Goal: Task Accomplishment & Management: Complete application form

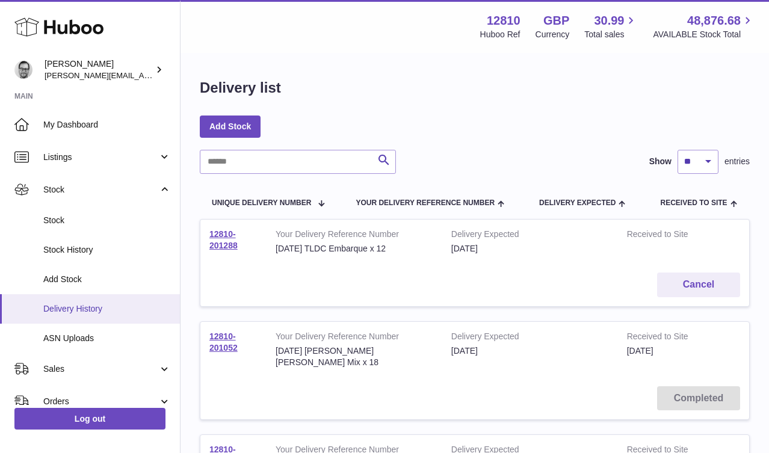
click at [71, 314] on link "Delivery History" at bounding box center [90, 308] width 180 height 29
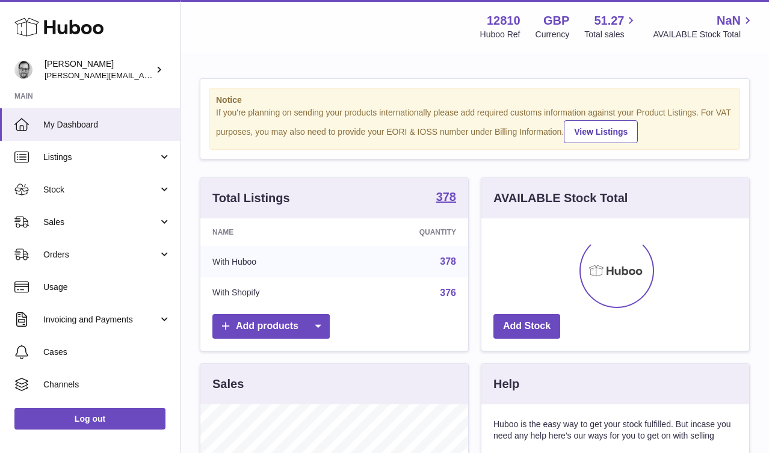
scroll to position [188, 268]
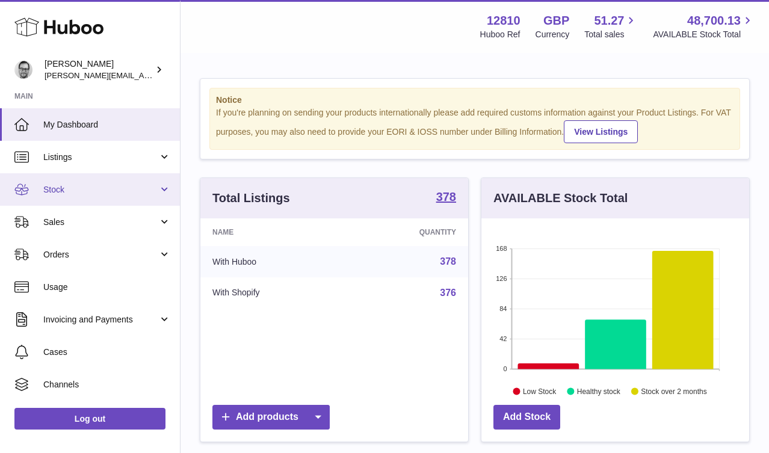
click at [65, 183] on link "Stock" at bounding box center [90, 189] width 180 height 32
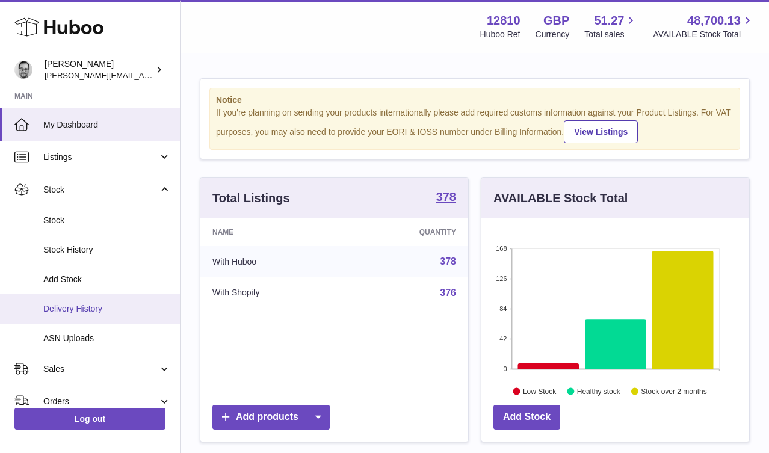
click at [91, 305] on span "Delivery History" at bounding box center [107, 308] width 128 height 11
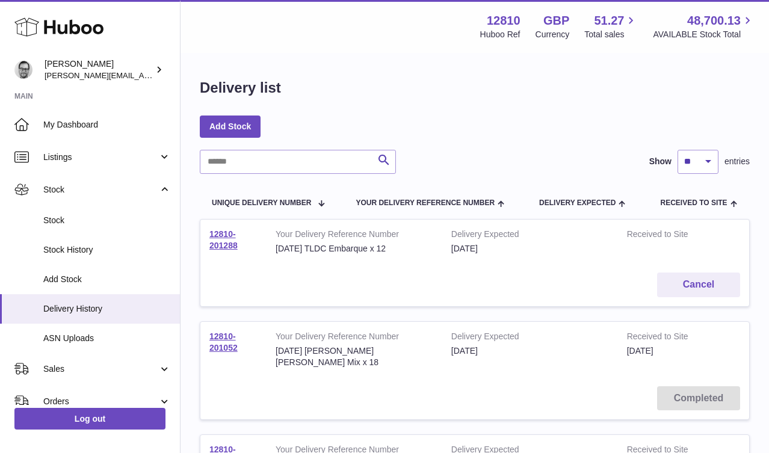
click at [585, 123] on div "Add Stock" at bounding box center [475, 127] width 550 height 22
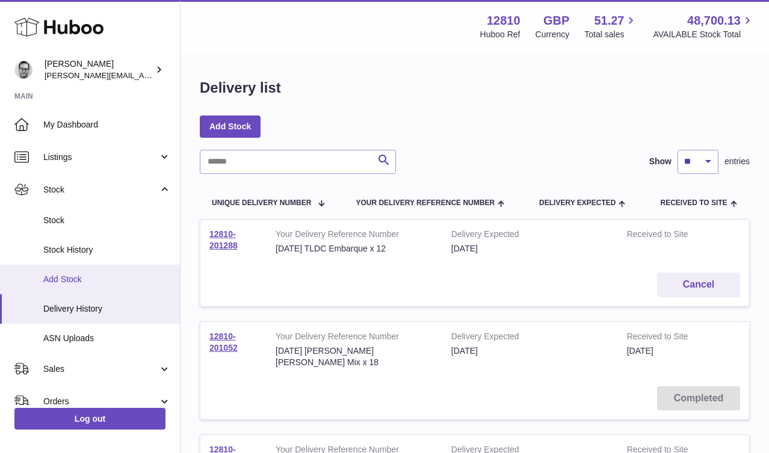
click at [78, 275] on span "Add Stock" at bounding box center [107, 279] width 128 height 11
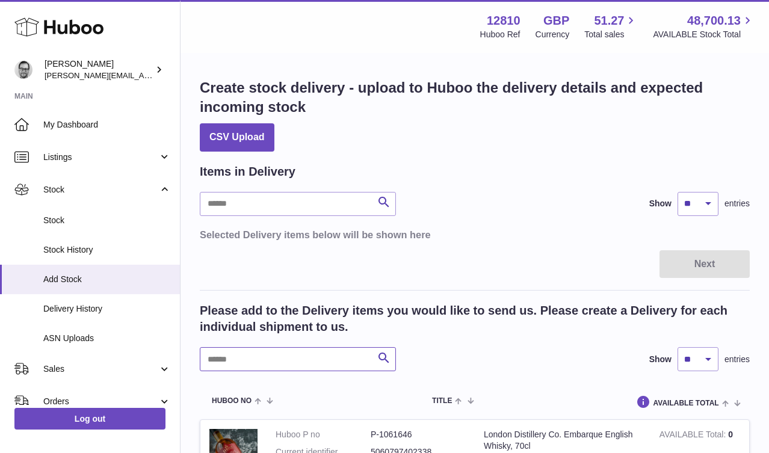
click at [244, 358] on input "text" at bounding box center [298, 359] width 196 height 24
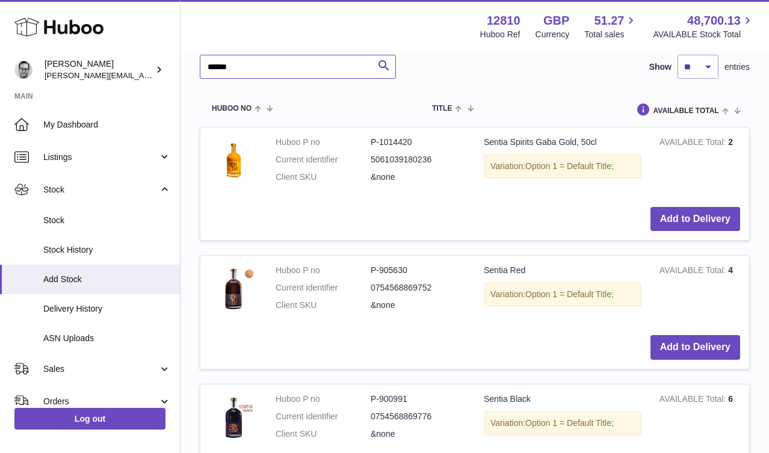
scroll to position [315, 0]
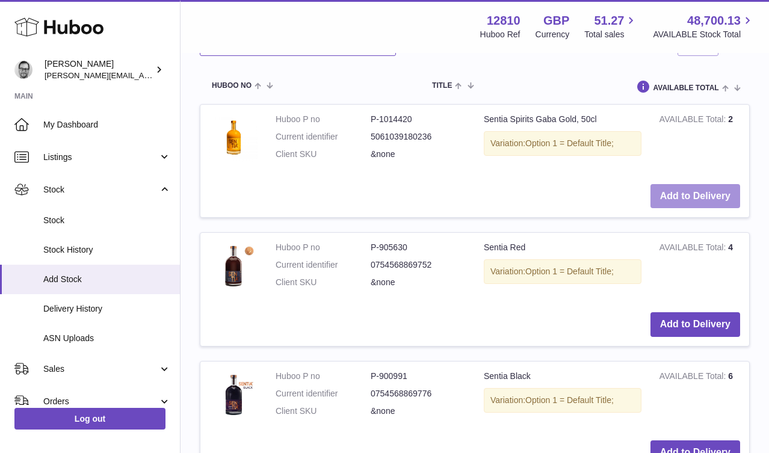
type input "******"
click at [703, 194] on button "Add to Delivery" at bounding box center [696, 196] width 90 height 25
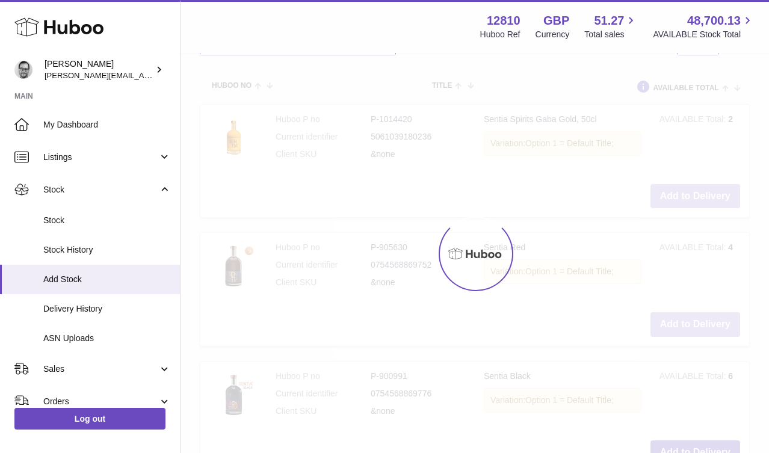
scroll to position [464, 0]
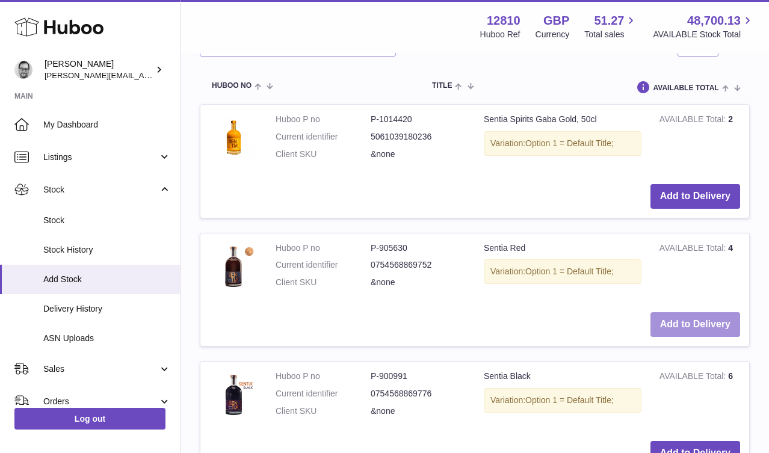
click at [701, 320] on button "Add to Delivery" at bounding box center [696, 324] width 90 height 25
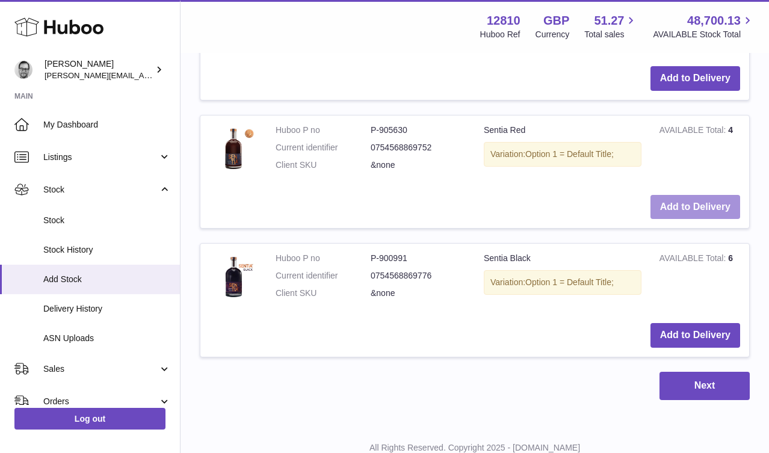
scroll to position [723, 0]
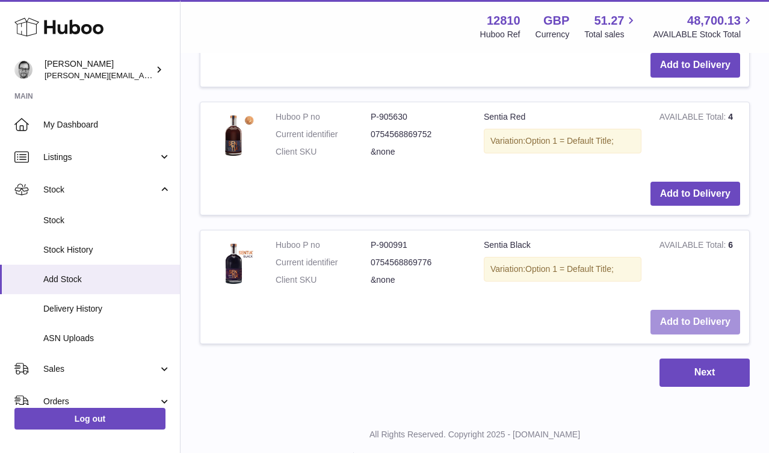
click at [697, 322] on button "Add to Delivery" at bounding box center [696, 322] width 90 height 25
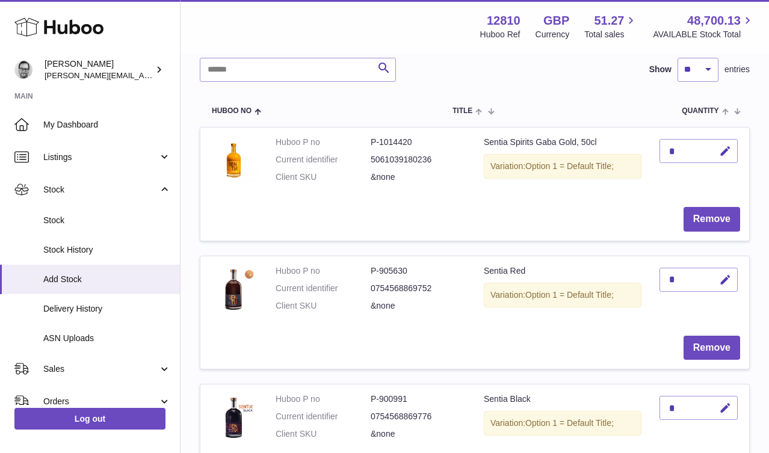
scroll to position [0, 0]
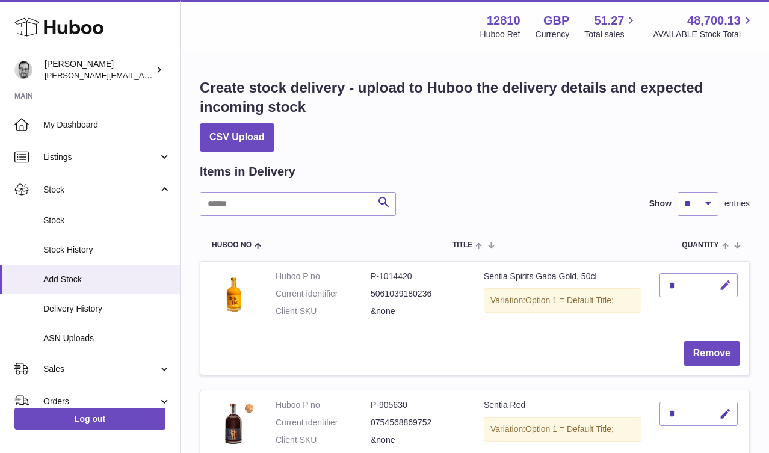
click at [728, 283] on icon "button" at bounding box center [725, 285] width 13 height 13
type input "**"
click at [727, 283] on icon "submit" at bounding box center [725, 285] width 11 height 11
click at [725, 412] on icon "button" at bounding box center [725, 414] width 13 height 13
type input "**"
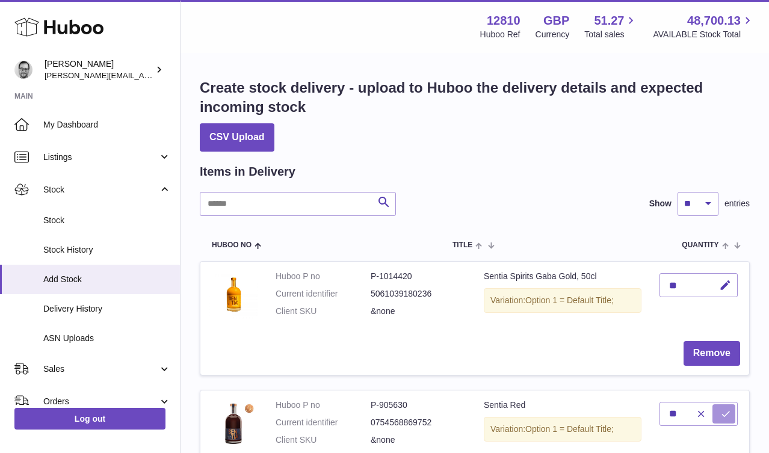
click at [726, 413] on icon "submit" at bounding box center [725, 414] width 11 height 11
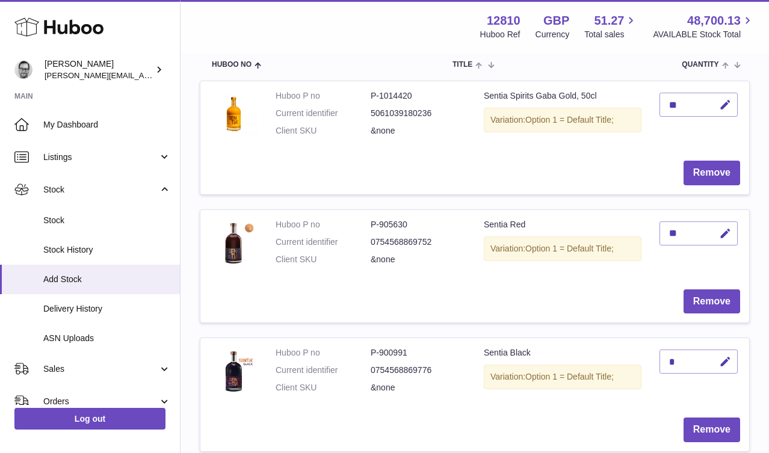
scroll to position [197, 0]
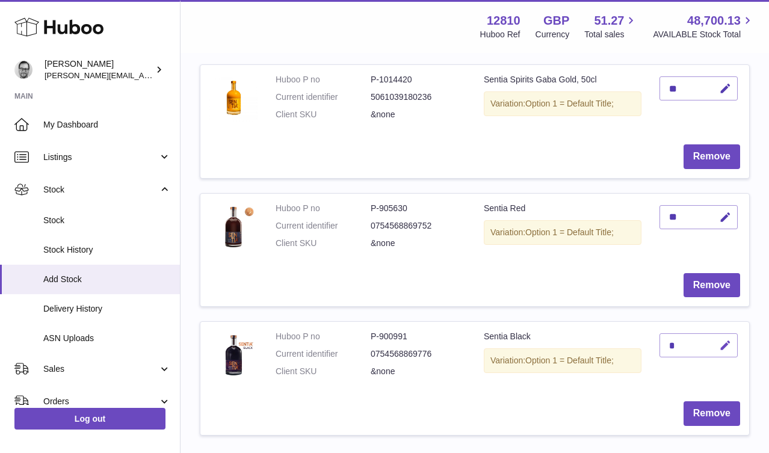
click at [725, 345] on icon "button" at bounding box center [725, 345] width 13 height 13
type input "**"
click at [728, 340] on icon "submit" at bounding box center [725, 345] width 11 height 11
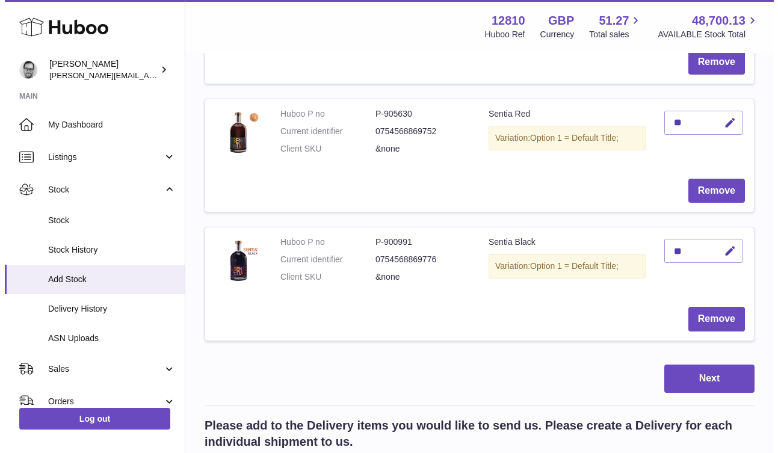
scroll to position [296, 0]
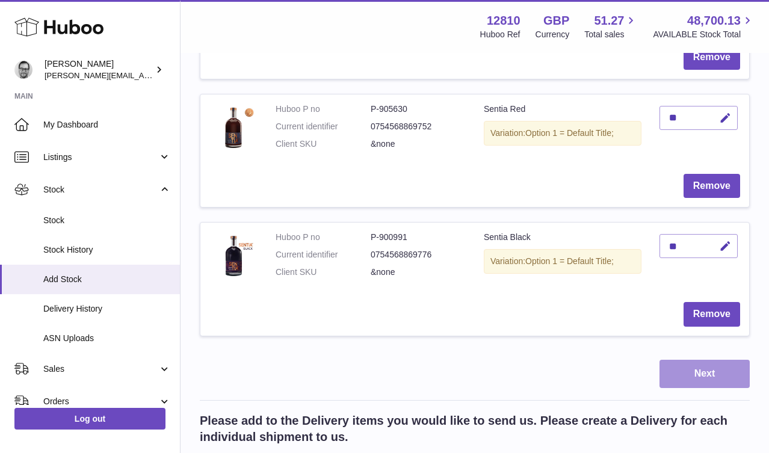
click at [699, 375] on button "Next" at bounding box center [705, 374] width 90 height 28
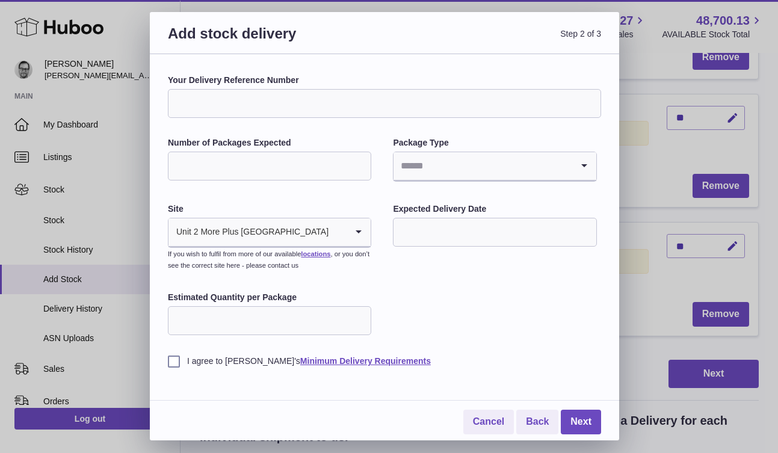
click at [246, 107] on input "Your Delivery Reference Number" at bounding box center [384, 103] width 433 height 29
type input "**********"
click at [240, 167] on input "Number of Packages Expected" at bounding box center [269, 166] width 203 height 29
type input "*"
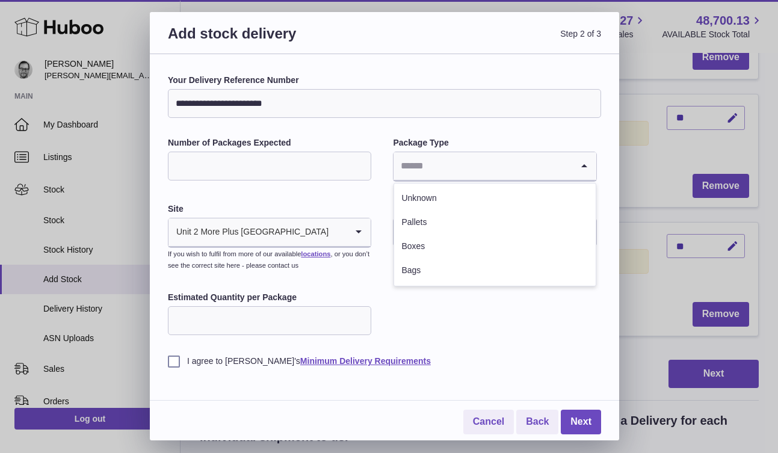
click at [491, 171] on input "Search for option" at bounding box center [483, 166] width 178 height 28
click at [415, 244] on li "Boxes" at bounding box center [494, 247] width 201 height 24
click at [446, 237] on input "text" at bounding box center [494, 232] width 203 height 29
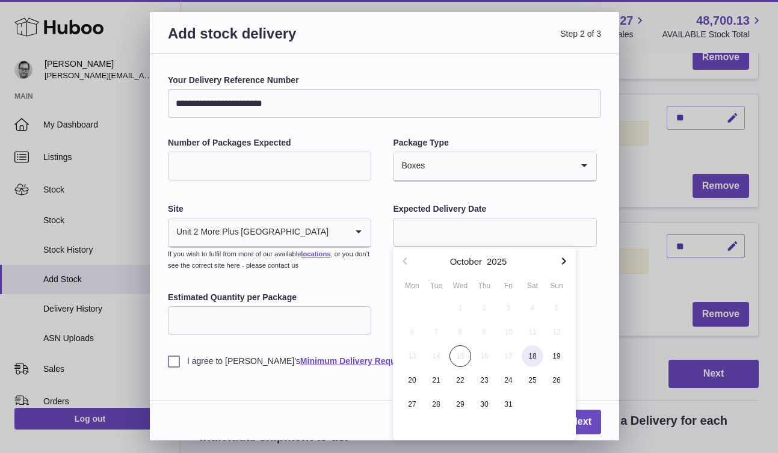
click at [528, 357] on span "18" at bounding box center [533, 356] width 22 height 22
type input "**********"
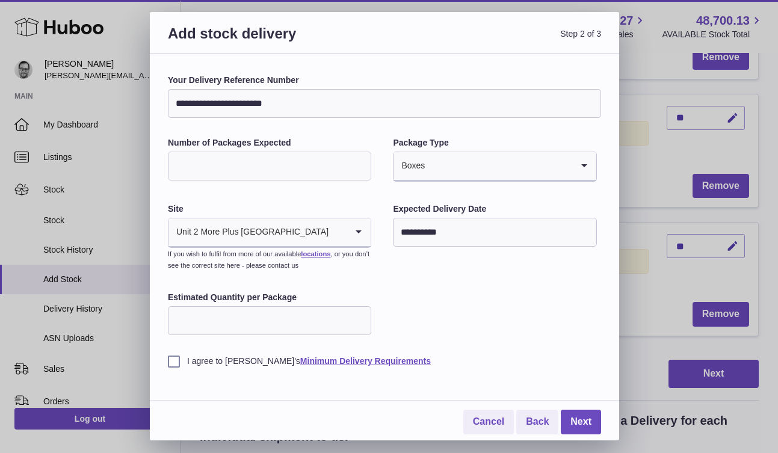
click at [204, 324] on input "Estimated Quantity per Package" at bounding box center [269, 320] width 203 height 29
type input "*"
click at [173, 360] on label "I agree to Huboo's Minimum Delivery Requirements" at bounding box center [384, 361] width 433 height 11
click at [583, 421] on link "Next" at bounding box center [581, 422] width 40 height 25
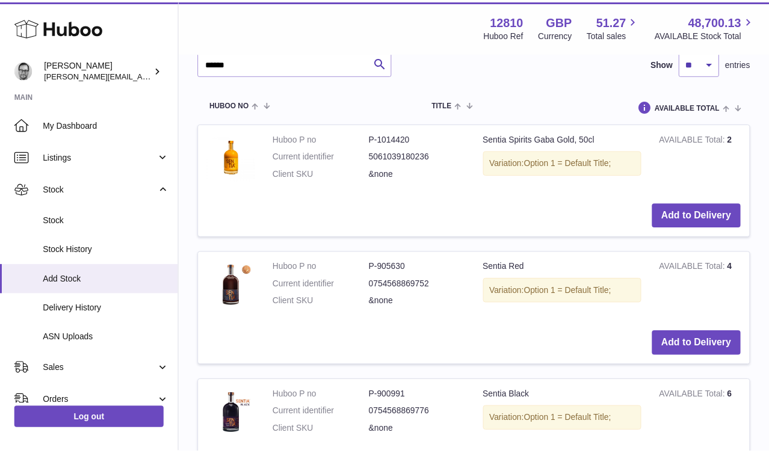
scroll to position [262, 0]
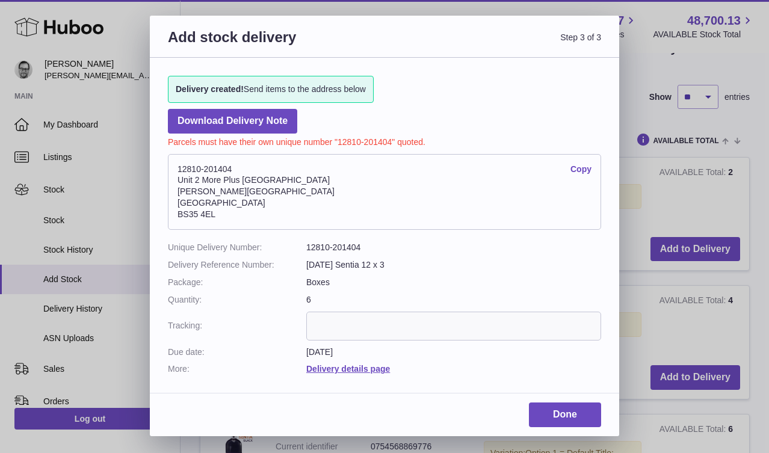
click at [348, 249] on dd "12810-201404" at bounding box center [453, 247] width 295 height 11
copy dd "201404"
click at [547, 421] on link "Done" at bounding box center [565, 415] width 72 height 25
